Goal: Information Seeking & Learning: Understand process/instructions

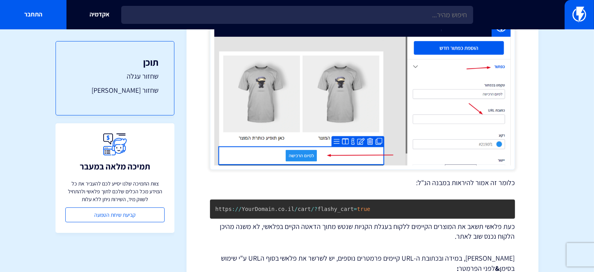
scroll to position [352, 0]
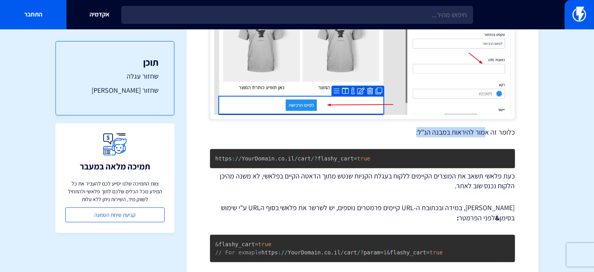
drag, startPoint x: 488, startPoint y: 117, endPoint x: 387, endPoint y: 117, distance: 100.9
click at [387, 127] on p "כלומר זה אמור להיראות במבנה הנ"ל:" at bounding box center [362, 132] width 305 height 10
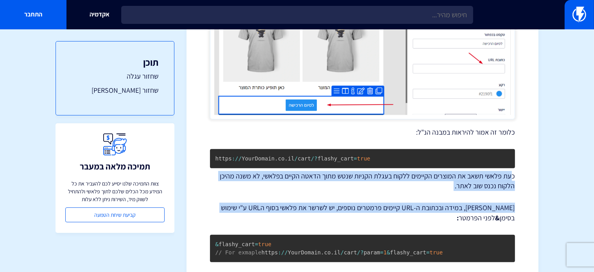
drag, startPoint x: 510, startPoint y: 158, endPoint x: 234, endPoint y: 178, distance: 276.5
click at [234, 178] on div "קישורי שחזור עגלה וצ'[PERSON_NAME] – WooCommerce במדריך זה נסביר על שימוש בקישו…" at bounding box center [362, 91] width 305 height 722
click at [306, 184] on div "קישורי שחזור עגלה וצ'[PERSON_NAME] – WooCommerce במדריך זה נסביר על שימוש בקישו…" at bounding box center [362, 91] width 305 height 722
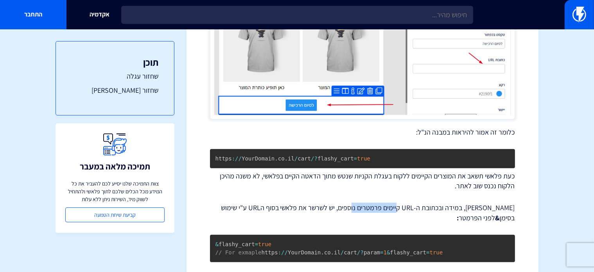
drag, startPoint x: 411, startPoint y: 191, endPoint x: 365, endPoint y: 192, distance: 45.8
click at [365, 203] on p "[PERSON_NAME], במידה ובכתובת ה-URL קיימים פרמטרים נוספים, יש לשרשר את פלאשי בסו…" at bounding box center [362, 213] width 305 height 20
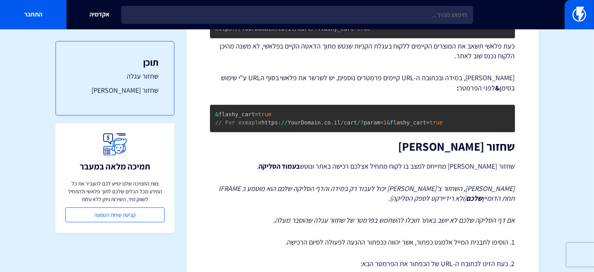
scroll to position [509, 0]
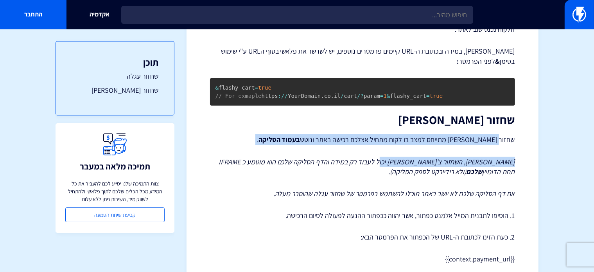
drag, startPoint x: 499, startPoint y: 132, endPoint x: 401, endPoint y: 137, distance: 98.7
click at [393, 134] on p "שחזור [PERSON_NAME] מתייחס למצב בו לקוח מתחיל אצלכם רכישה באתר ונוטש בעמוד הסלי…" at bounding box center [362, 139] width 305 height 11
click at [366, 134] on p "שחזור [PERSON_NAME] מתייחס למצב בו לקוח מתחיל אצלכם רכישה באתר ונוטש בעמוד הסלי…" at bounding box center [362, 139] width 305 height 11
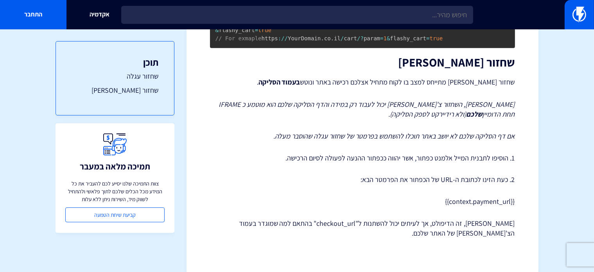
scroll to position [570, 0]
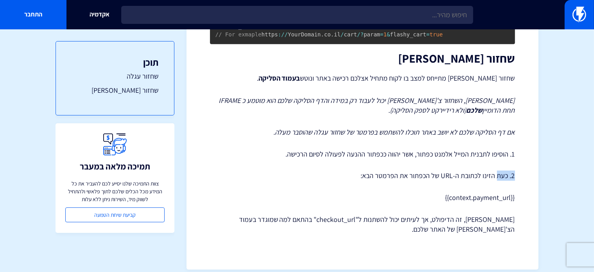
drag, startPoint x: 513, startPoint y: 166, endPoint x: 498, endPoint y: 168, distance: 15.0
click at [498, 171] on p "2. כעת הזינו לכתובת ה-URL של הכפתור את הפרמטר הבא:" at bounding box center [362, 176] width 305 height 10
click at [494, 171] on p "2. כעת הזינו לכתובת ה-URL של הכפתור את הפרמטר הבא:" at bounding box center [362, 176] width 305 height 10
drag, startPoint x: 502, startPoint y: 145, endPoint x: 378, endPoint y: 148, distance: 124.8
click at [378, 149] on p "1. הוסיפו לתבנית המייל אלמנט כפתור, אשר יהווה ככפתור ההנעה לפעולה לסיום הרכישה." at bounding box center [362, 154] width 305 height 10
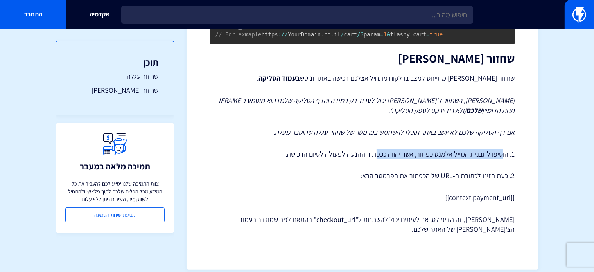
click at [378, 149] on p "1. הוסיפו לתבנית המייל אלמנט כפתור, אשר יהווה ככפתור ההנעה לפעולה לסיום הרכישה." at bounding box center [362, 154] width 305 height 10
drag, startPoint x: 406, startPoint y: 144, endPoint x: 293, endPoint y: 147, distance: 112.7
click at [293, 149] on p "1. הוסיפו לתבנית המייל אלמנט כפתור, אשר יהווה ככפתור ההנעה לפעולה לסיום הרכישה." at bounding box center [362, 154] width 305 height 10
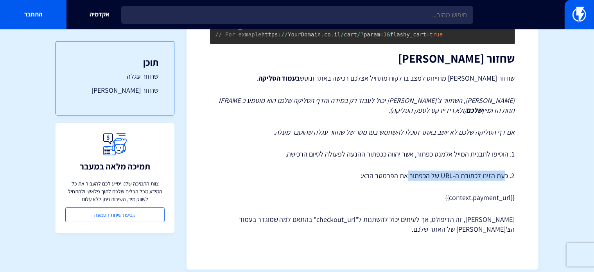
drag, startPoint x: 505, startPoint y: 162, endPoint x: 408, endPoint y: 166, distance: 97.1
click at [410, 171] on p "2. כעת הזינו לכתובת ה-URL של הכפתור את הפרמטר הבא:" at bounding box center [362, 176] width 305 height 10
click at [408, 171] on p "2. כעת הזינו לכתובת ה-URL של הכפתור את הפרמטר הבא:" at bounding box center [362, 176] width 305 height 10
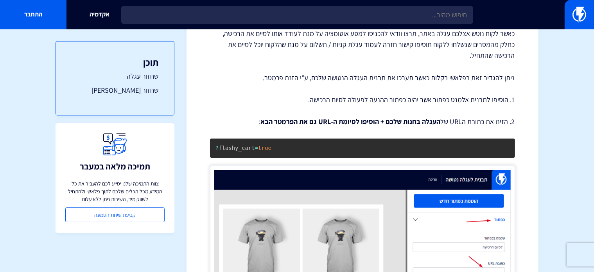
scroll to position [101, 0]
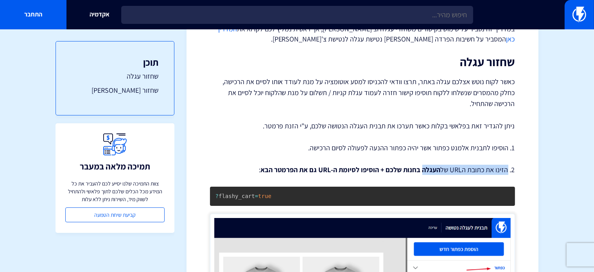
drag, startPoint x: 508, startPoint y: 151, endPoint x: 423, endPoint y: 150, distance: 84.5
click at [423, 165] on p "2. הזינו את כתובת הURL של העגלה בחנות שלכם + הוסיפו לסיומת ה-URL גם את הפרמטר ה…" at bounding box center [362, 170] width 305 height 10
click at [452, 143] on p "1. הוסיפו לתבנית אלמנט כפתור אשר יהיה כפתור ההנעה לפעולה לסיום הרכישה." at bounding box center [362, 148] width 305 height 10
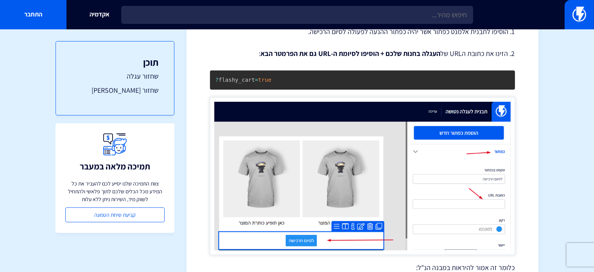
scroll to position [140, 0]
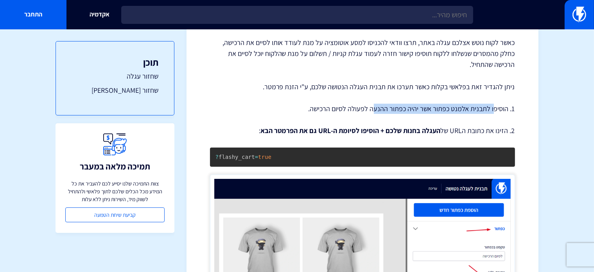
drag, startPoint x: 496, startPoint y: 90, endPoint x: 375, endPoint y: 91, distance: 120.9
click at [375, 104] on p "1. הוסיפו לתבנית אלמנט כפתור אשר יהיה כפתור ההנעה לפעולה לסיום הרכישה." at bounding box center [362, 109] width 305 height 10
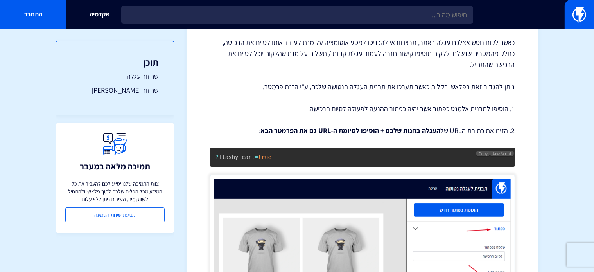
click at [288, 147] on pre "? flashy_cart = true" at bounding box center [362, 156] width 305 height 19
click at [485, 151] on span "Copy" at bounding box center [483, 153] width 9 height 5
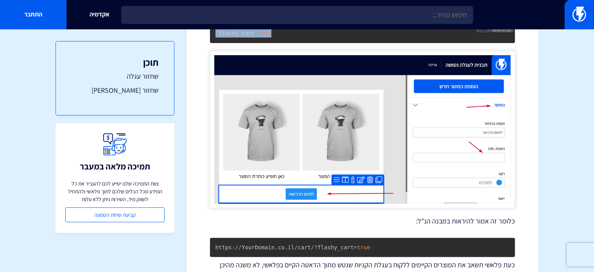
scroll to position [335, 0]
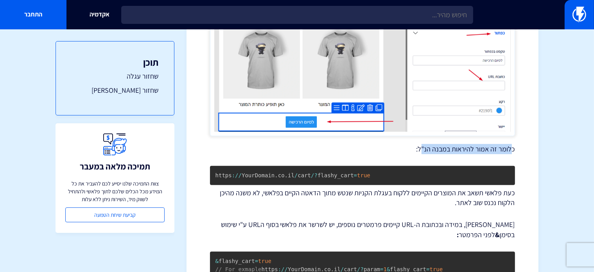
drag, startPoint x: 512, startPoint y: 132, endPoint x: 423, endPoint y: 128, distance: 89.3
click at [423, 144] on p "כלומר זה אמור להיראות במבנה הנ"ל:" at bounding box center [362, 149] width 305 height 10
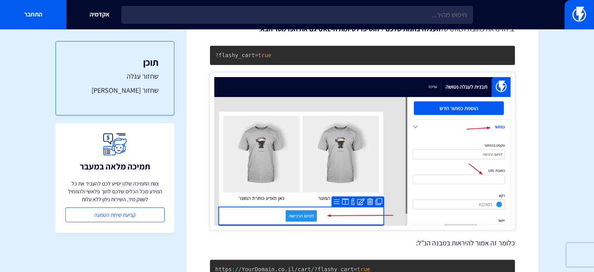
scroll to position [296, 0]
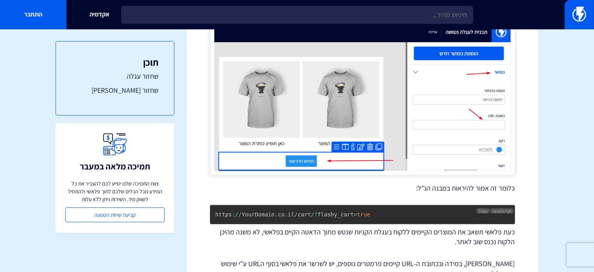
click at [264, 211] on code "https : / / YourDomain . co . il / cart / ? flashy_cart = true" at bounding box center [293, 214] width 155 height 6
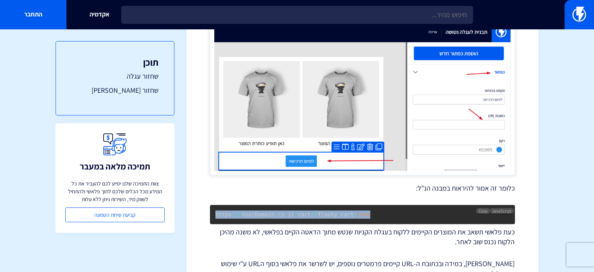
click at [264, 211] on code "https : / / YourDomain . co . il / cart / ? flashy_cart = true" at bounding box center [293, 214] width 155 height 6
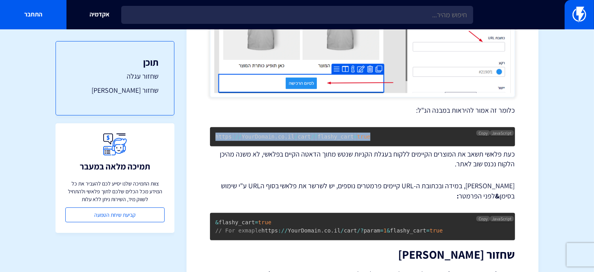
scroll to position [374, 0]
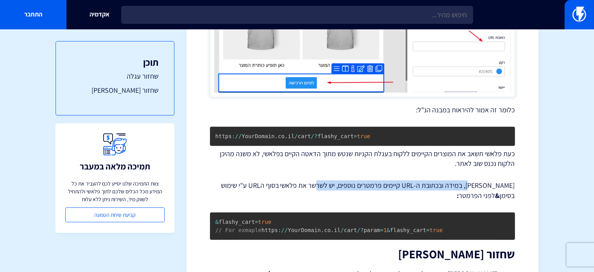
drag, startPoint x: 482, startPoint y: 165, endPoint x: 326, endPoint y: 172, distance: 155.5
click at [326, 180] on p "[PERSON_NAME], במידה ובכתובת ה-URL קיימים פרמטרים נוספים, יש לשרשר את פלאשי בסו…" at bounding box center [362, 190] width 305 height 20
click at [287, 212] on pre "& flashy_cart = true // For exmaple https : / / YourDomain . co . il / cart / ?…" at bounding box center [362, 225] width 305 height 27
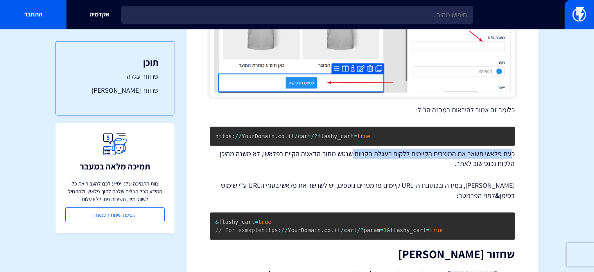
drag, startPoint x: 510, startPoint y: 137, endPoint x: 344, endPoint y: 138, distance: 165.9
click at [349, 149] on p "כעת פלאשי תשאב את המוצרים הקיימים ללקוח בעגלת הקניות שנטש מתוך הדאטה הקיים בפלא…" at bounding box center [362, 159] width 305 height 20
drag, startPoint x: 344, startPoint y: 138, endPoint x: 338, endPoint y: 135, distance: 7.7
click at [344, 149] on p "כעת פלאשי תשאב את המוצרים הקיימים ללקוח בעגלת הקניות שנטש מתוך הדאטה הקיים בפלא…" at bounding box center [362, 159] width 305 height 20
click at [337, 149] on p "כעת פלאשי תשאב את המוצרים הקיימים ללקוח בעגלת הקניות שנטש מתוך הדאטה הקיים בפלא…" at bounding box center [362, 159] width 305 height 20
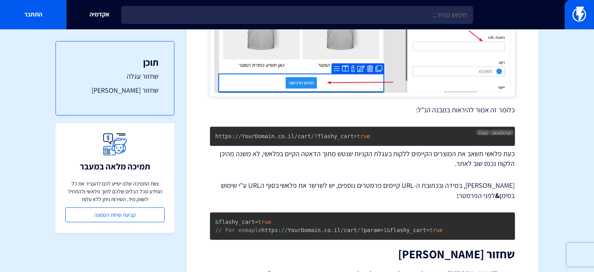
click at [363, 127] on pre "https : / / YourDomain . co . il / cart / ? flashy_cart = true" at bounding box center [362, 136] width 305 height 19
click at [482, 130] on span "Copy" at bounding box center [483, 132] width 9 height 5
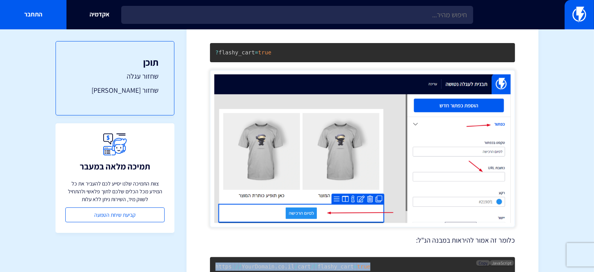
scroll to position [179, 0]
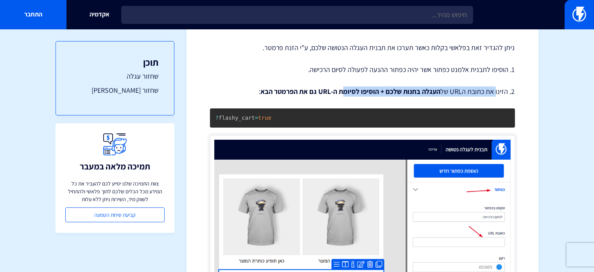
drag, startPoint x: 496, startPoint y: 73, endPoint x: 344, endPoint y: 76, distance: 152.2
click at [344, 86] on p "2. הזינו את כתובת הURL של העגלה בחנות שלכם + הוסיפו לסיומת ה-URL גם את הפרמטר ה…" at bounding box center [362, 91] width 305 height 10
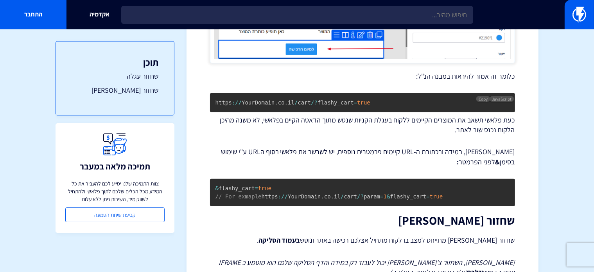
scroll to position [414, 0]
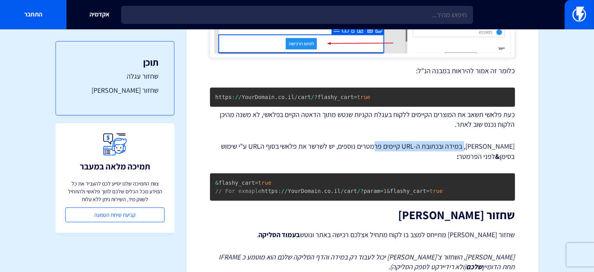
drag, startPoint x: 449, startPoint y: 128, endPoint x: 385, endPoint y: 128, distance: 63.8
click at [385, 141] on p "[PERSON_NAME], במידה ובכתובת ה-URL קיימים פרמטרים נוספים, יש לשרשר את פלאשי בסו…" at bounding box center [362, 151] width 305 height 20
click at [481, 176] on span "Copy" at bounding box center [483, 178] width 9 height 5
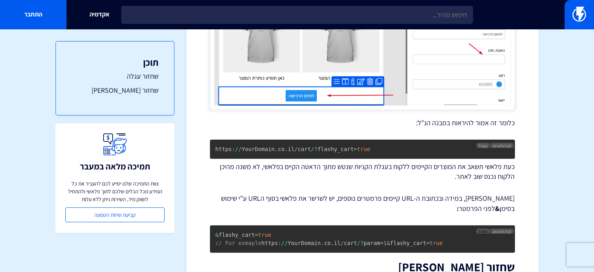
scroll to position [374, 0]
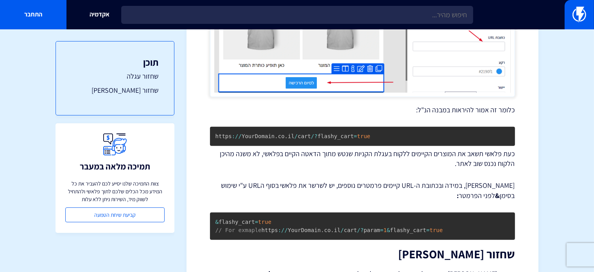
click at [572, 176] on section "מרכז תמיכה תבניות דיוור אלקטרוני קישורי שחזור עגלה וצ'[PERSON_NAME] – WooCommer…" at bounding box center [297, 66] width 594 height 822
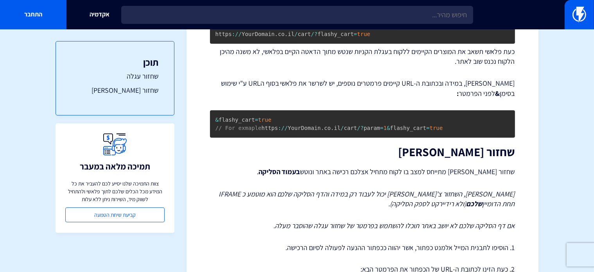
scroll to position [531, 0]
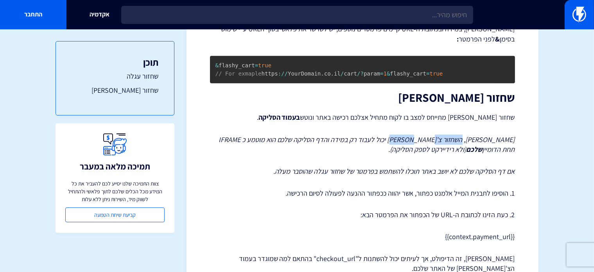
drag, startPoint x: 469, startPoint y: 134, endPoint x: 427, endPoint y: 131, distance: 41.9
click at [430, 135] on em "[PERSON_NAME], השחזור צ'[PERSON_NAME] יכול לעבוד רק במידה והדף הסליקה שלכם הוא …" at bounding box center [367, 144] width 297 height 19
click at [425, 135] on em "[PERSON_NAME], השחזור צ'[PERSON_NAME] יכול לעבוד רק במידה והדף הסליקה שלכם הוא …" at bounding box center [367, 144] width 297 height 19
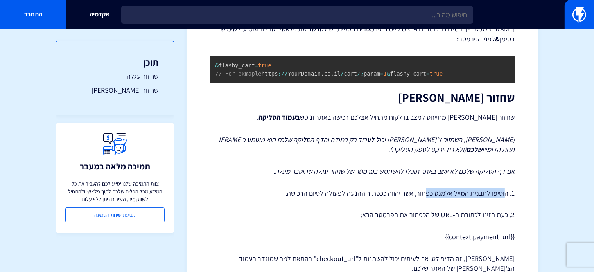
drag, startPoint x: 501, startPoint y: 183, endPoint x: 429, endPoint y: 183, distance: 72.4
click at [429, 188] on p "1. הוסיפו לתבנית המייל אלמנט כפתור, אשר יהווה ככפתור ההנעה לפעולה לסיום הרכישה." at bounding box center [362, 193] width 305 height 10
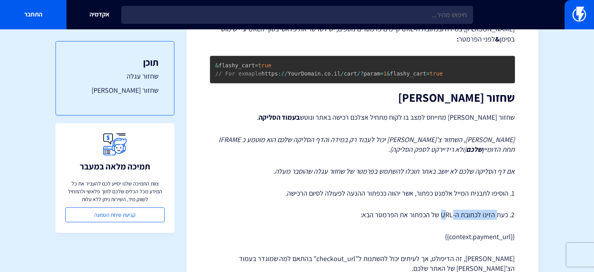
drag, startPoint x: 490, startPoint y: 205, endPoint x: 445, endPoint y: 203, distance: 44.7
click at [445, 210] on p "2. כעת הזינו לכתובת ה-URL של הכפתור את הפרמטר הבא:" at bounding box center [362, 215] width 305 height 10
click at [443, 210] on p "2. כעת הזינו לכתובת ה-URL של הכפתור את הפרמטר הבא:" at bounding box center [362, 215] width 305 height 10
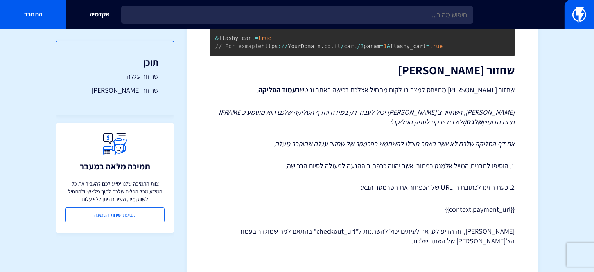
scroll to position [570, 0]
